Goal: Check status: Check status

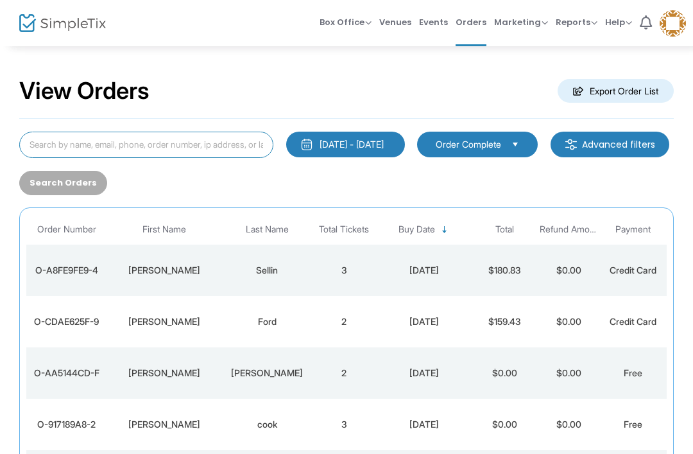
click at [206, 148] on input at bounding box center [146, 145] width 254 height 26
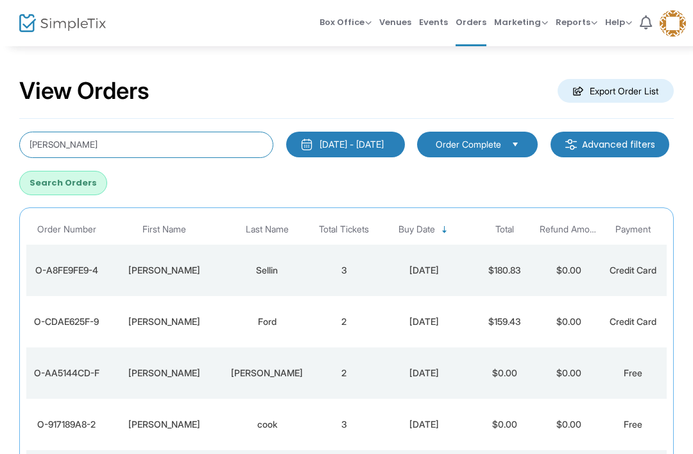
type input "[PERSON_NAME]"
click at [107, 186] on button "Search Orders" at bounding box center [63, 183] width 88 height 24
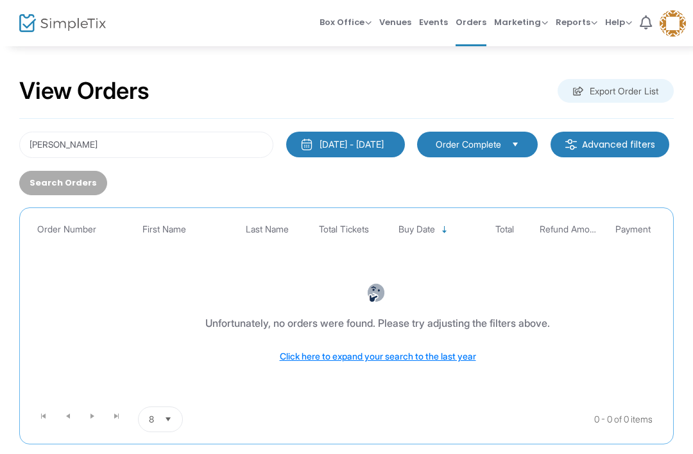
click at [384, 145] on div "[DATE] - [DATE]" at bounding box center [352, 144] width 64 height 13
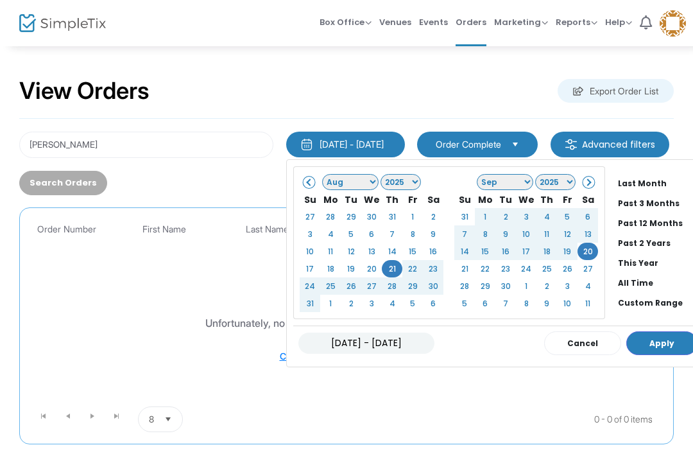
scroll to position [98, 0]
click at [664, 279] on li "All Time" at bounding box center [658, 283] width 90 height 20
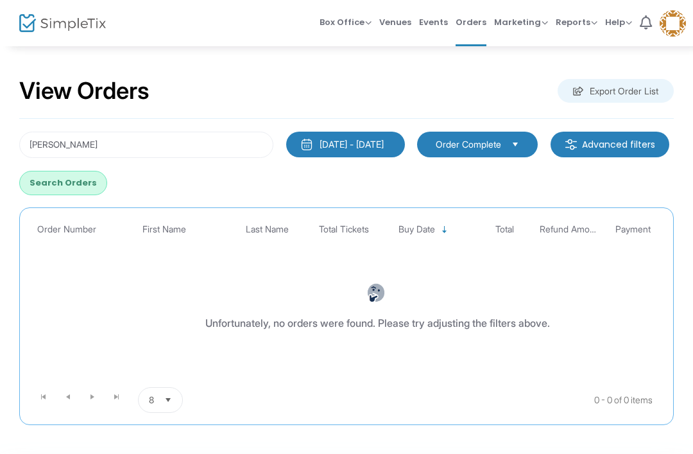
click at [107, 186] on button "Search Orders" at bounding box center [63, 183] width 88 height 24
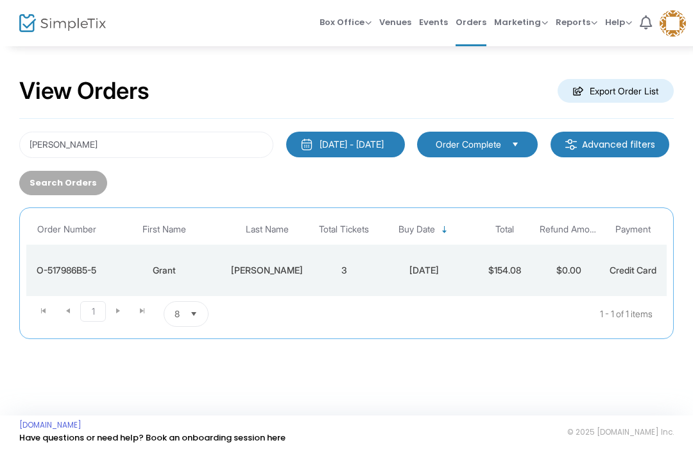
click at [319, 288] on td "3" at bounding box center [344, 270] width 64 height 51
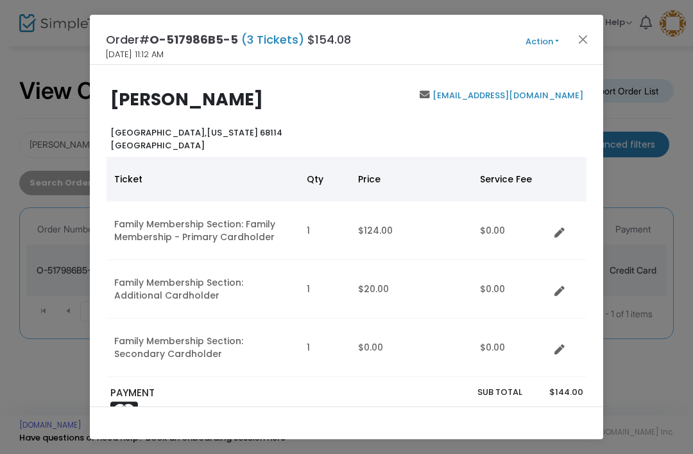
click at [590, 35] on button "Close" at bounding box center [583, 39] width 17 height 17
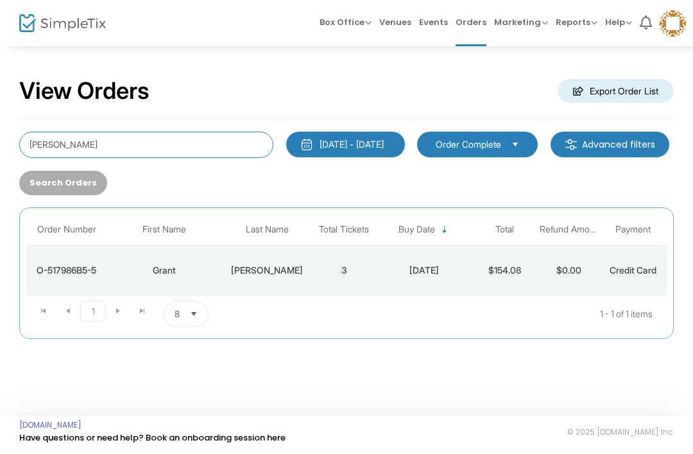
click at [99, 132] on input "[PERSON_NAME]" at bounding box center [146, 145] width 254 height 26
click at [35, 146] on input "[PERSON_NAME]" at bounding box center [146, 145] width 254 height 26
click at [33, 149] on input "[PERSON_NAME]" at bounding box center [146, 145] width 254 height 26
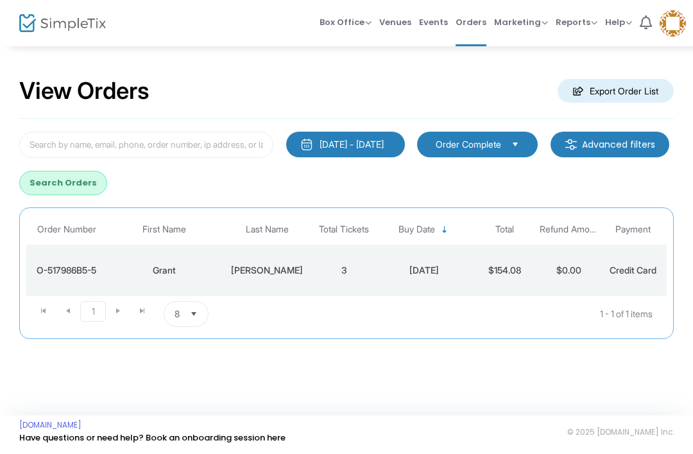
click at [107, 173] on button "Search Orders" at bounding box center [63, 183] width 88 height 24
